Goal: Task Accomplishment & Management: Manage account settings

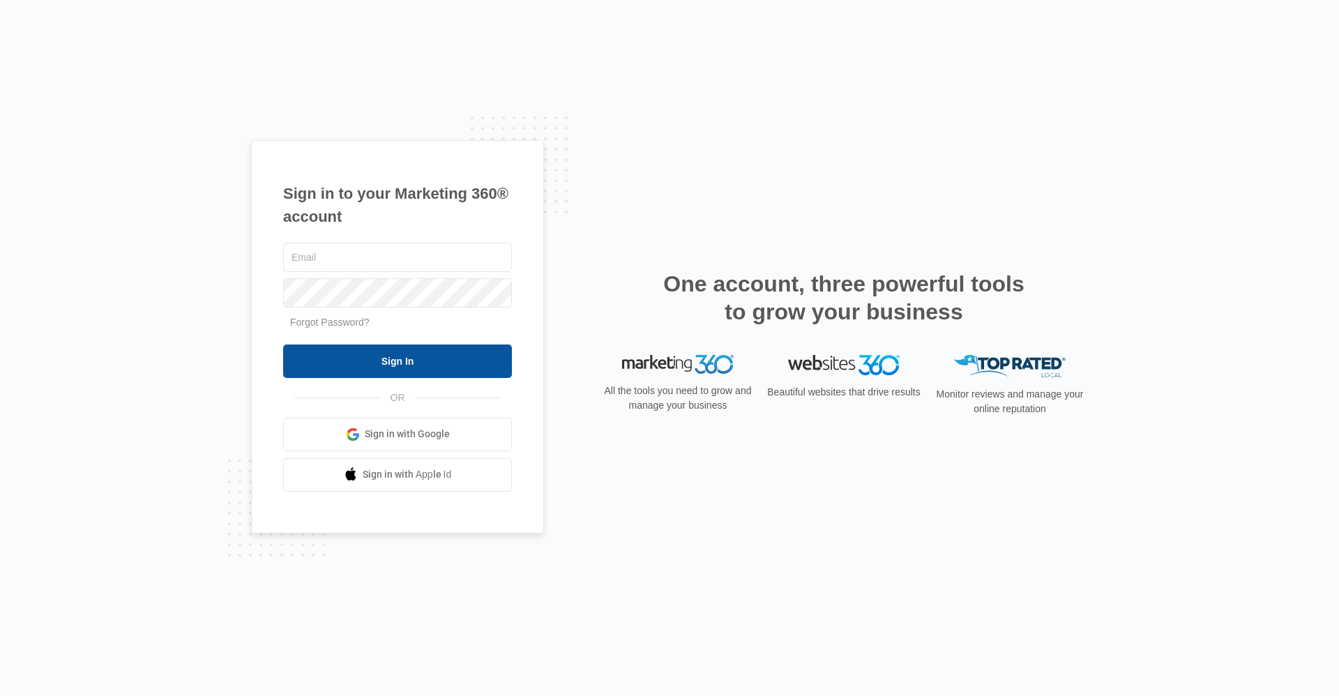
type input "hsassist@vintage-corp.com"
click at [449, 370] on input "Sign In" at bounding box center [397, 361] width 229 height 33
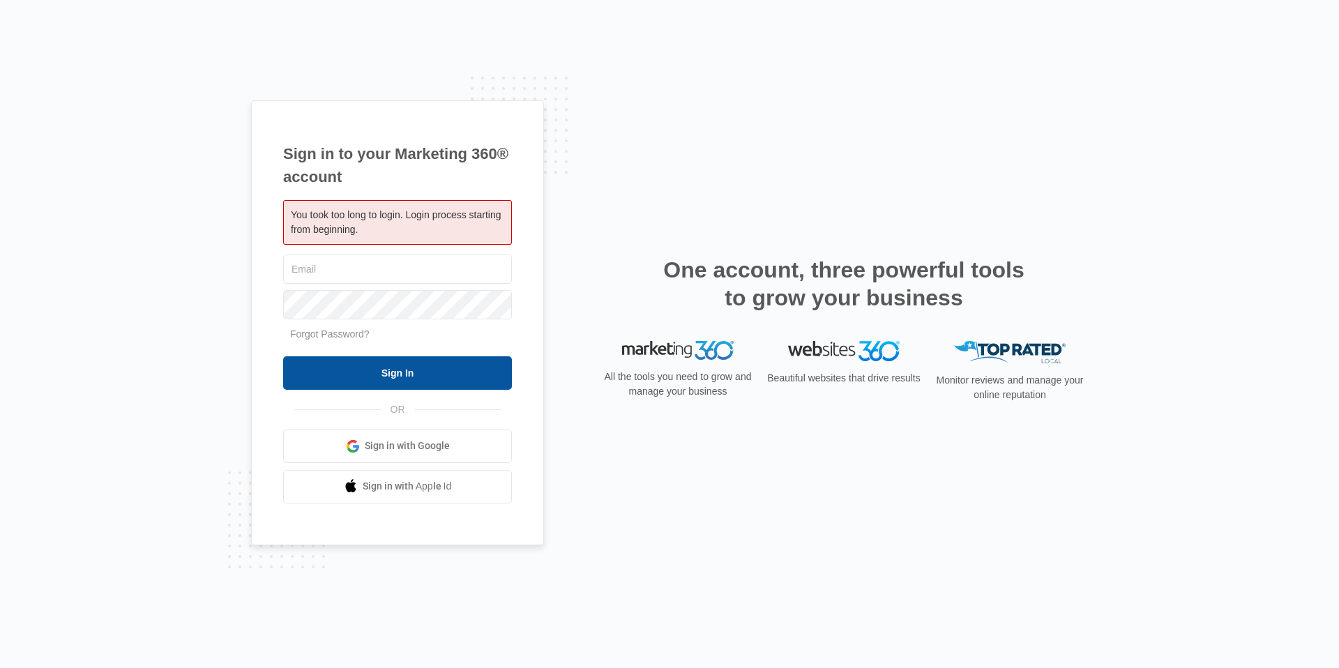
type input "[EMAIL_ADDRESS][DOMAIN_NAME]"
click at [446, 370] on input "Sign In" at bounding box center [397, 372] width 229 height 33
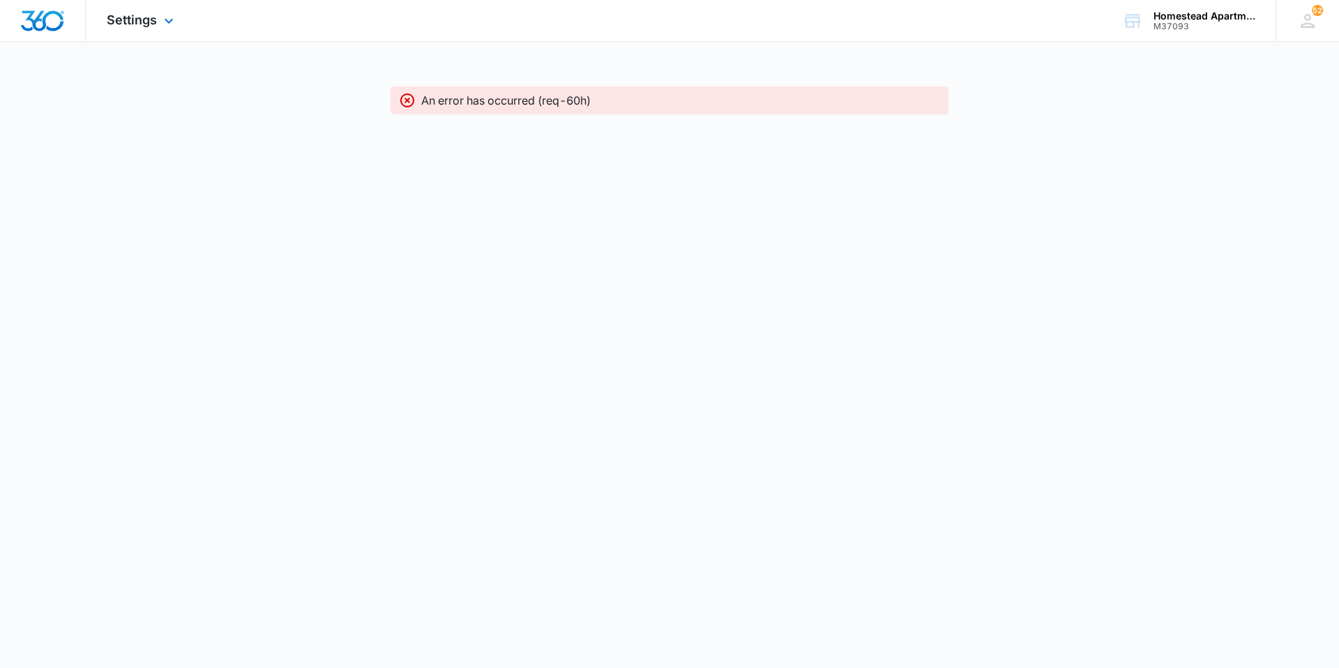
click at [158, 32] on div "Settings Apps Reputation Websites Forms CRM Email Social Content Intelligence F…" at bounding box center [142, 20] width 112 height 41
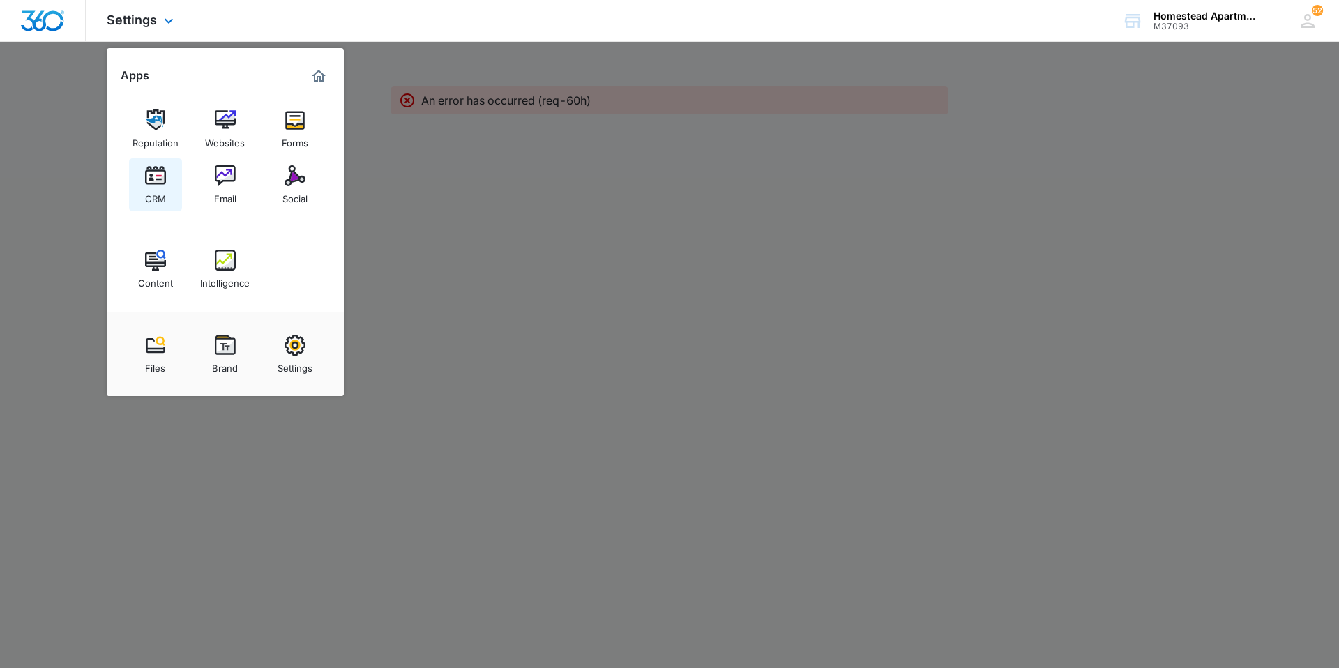
click at [165, 179] on img at bounding box center [155, 175] width 21 height 21
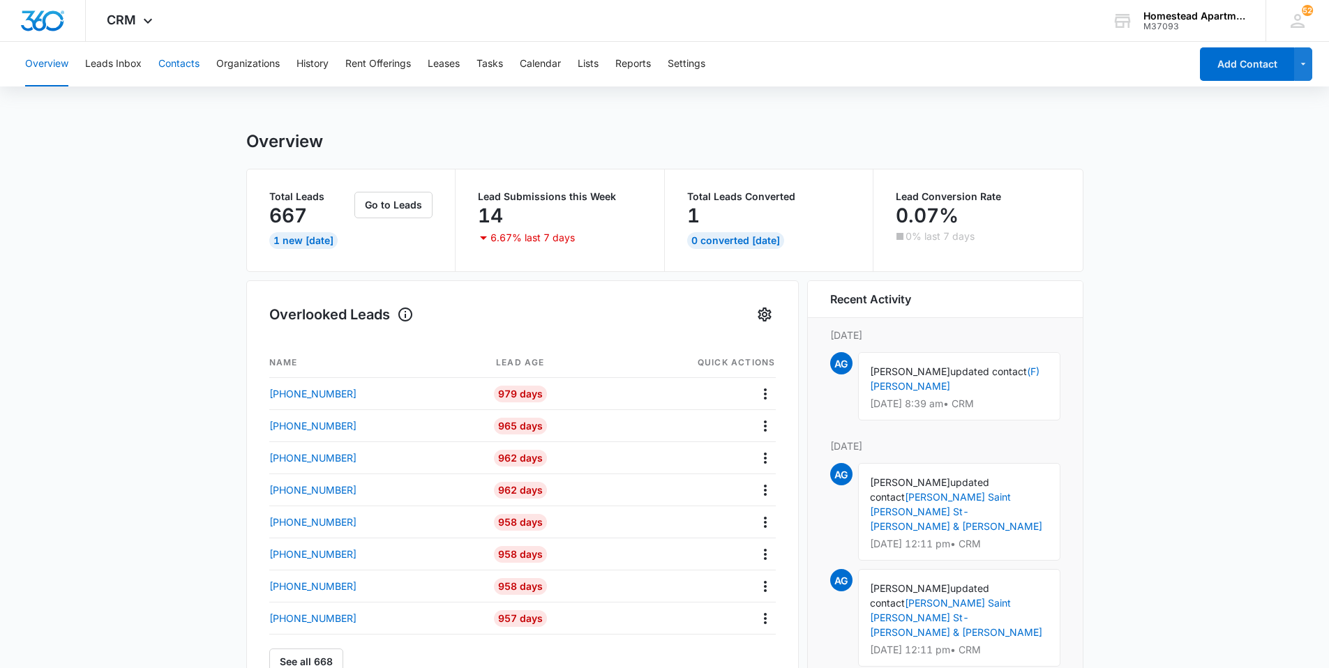
click at [176, 79] on button "Contacts" at bounding box center [178, 64] width 41 height 45
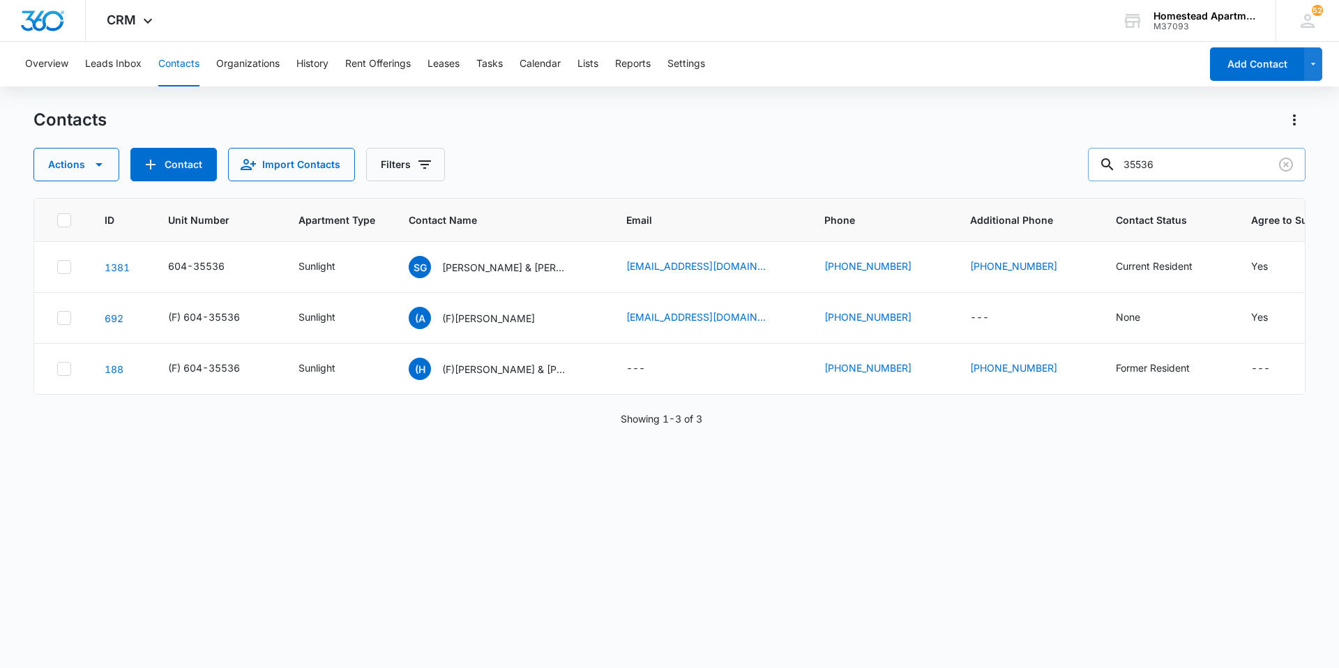
drag, startPoint x: 1193, startPoint y: 165, endPoint x: 1109, endPoint y: 165, distance: 83.7
click at [1109, 165] on input "35536" at bounding box center [1197, 164] width 218 height 33
click at [491, 65] on button "Tasks" at bounding box center [489, 64] width 27 height 45
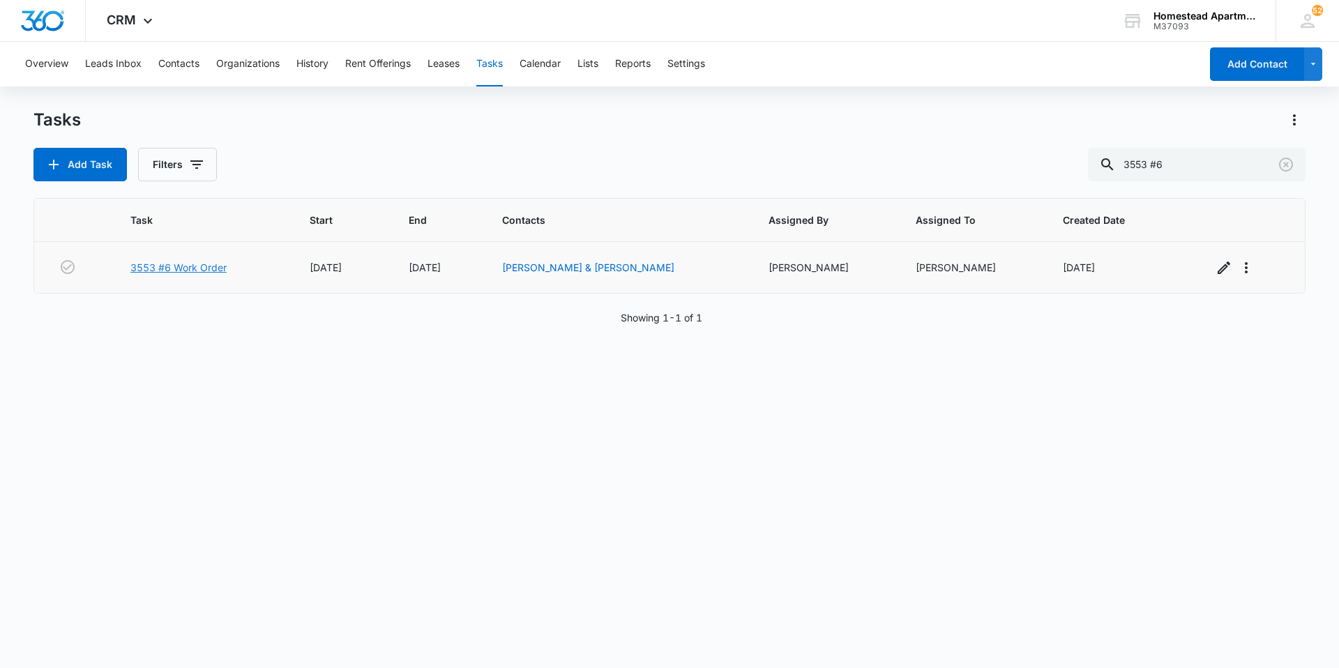
click at [176, 274] on link "3553 #6 Work Order" at bounding box center [178, 267] width 96 height 15
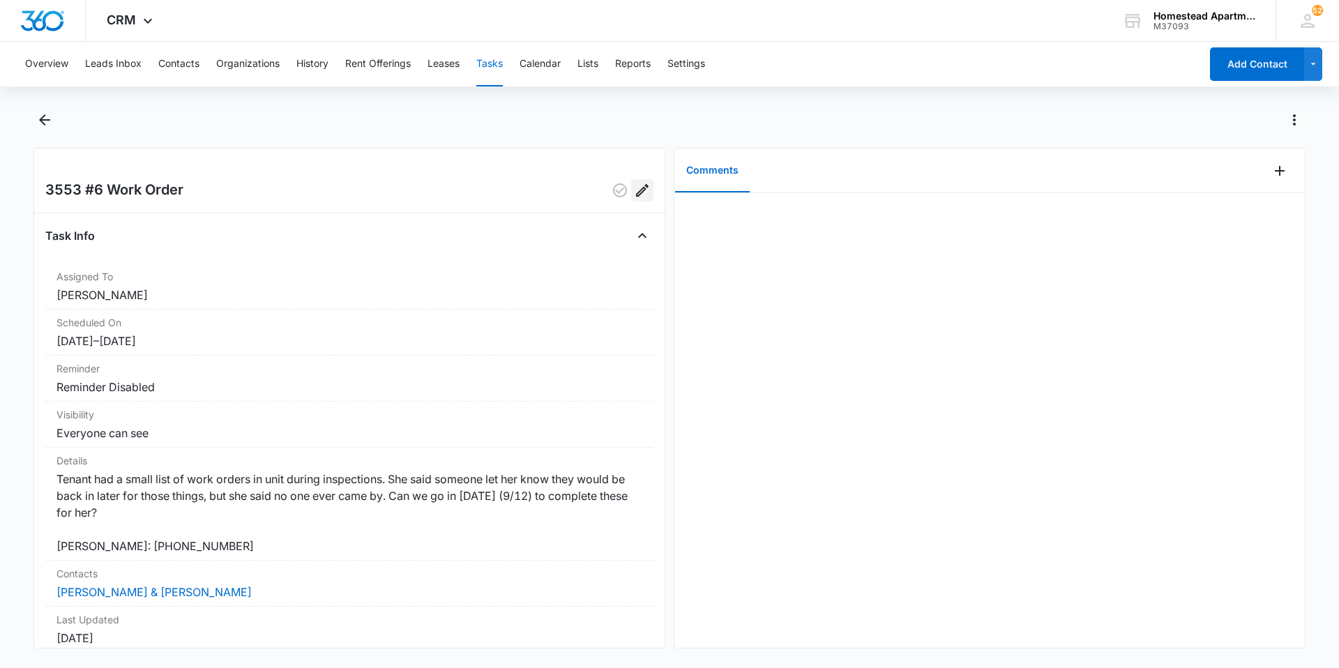
click at [634, 183] on icon "Edit" at bounding box center [642, 190] width 17 height 17
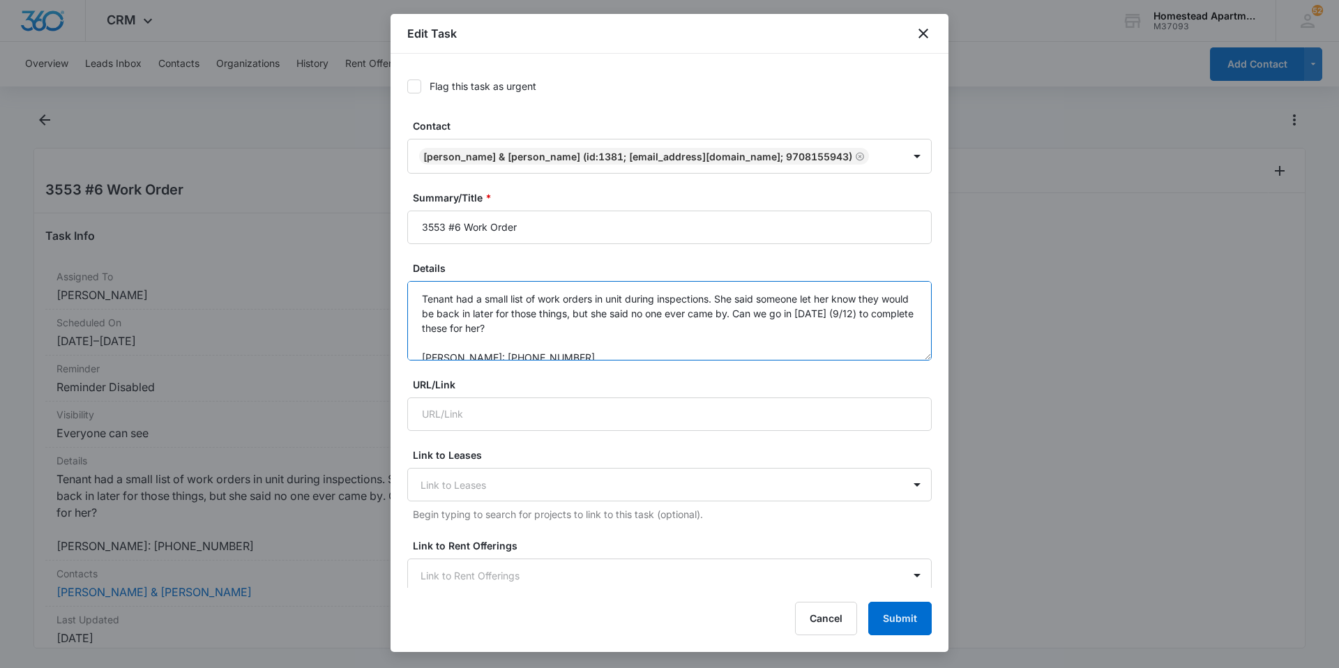
drag, startPoint x: 583, startPoint y: 331, endPoint x: 408, endPoint y: 294, distance: 179.1
click at [408, 294] on textarea "Tenant had a small list of work orders in unit during inspections. She said som…" at bounding box center [669, 321] width 525 height 80
click at [561, 296] on textarea "Guest bathroom sink stopper nto working. Caulking around guest bathroom sink ne…" at bounding box center [669, 321] width 525 height 80
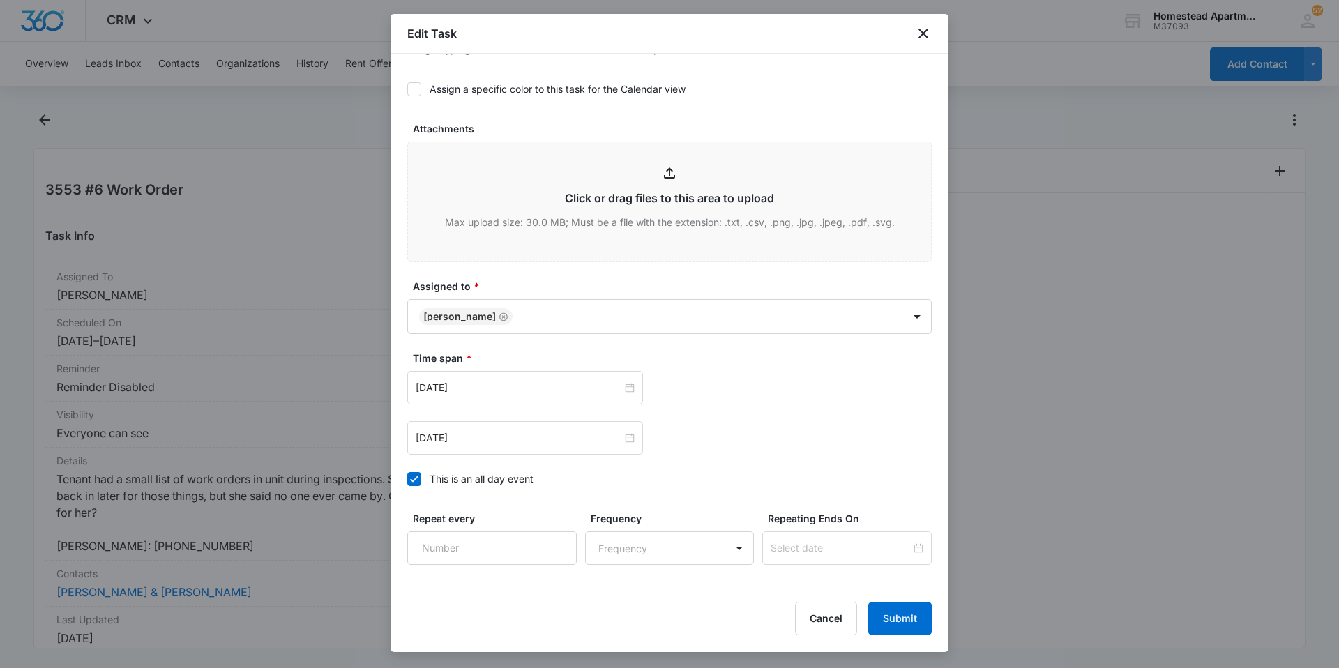
scroll to position [628, 0]
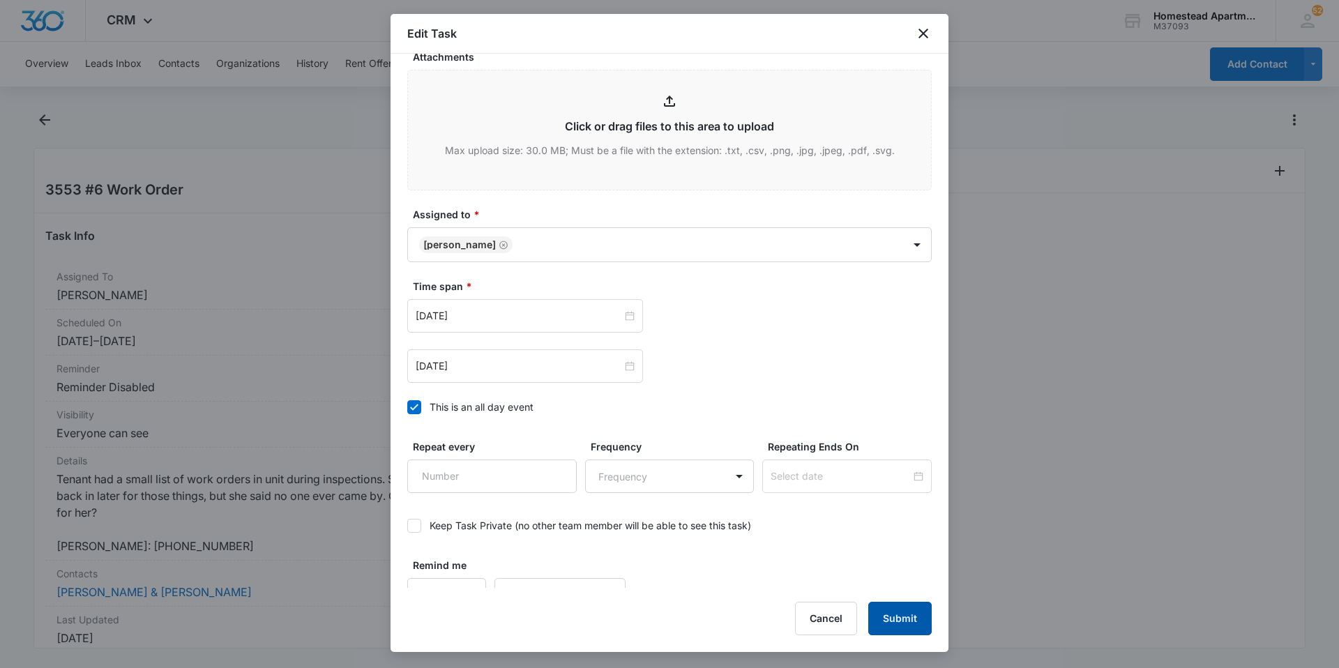
type textarea "Guest bathroom sink stopper not working. Caulking around guest bathroom sink ne…"
click at [919, 617] on button "Submit" at bounding box center [899, 618] width 63 height 33
